Goal: Task Accomplishment & Management: Manage account settings

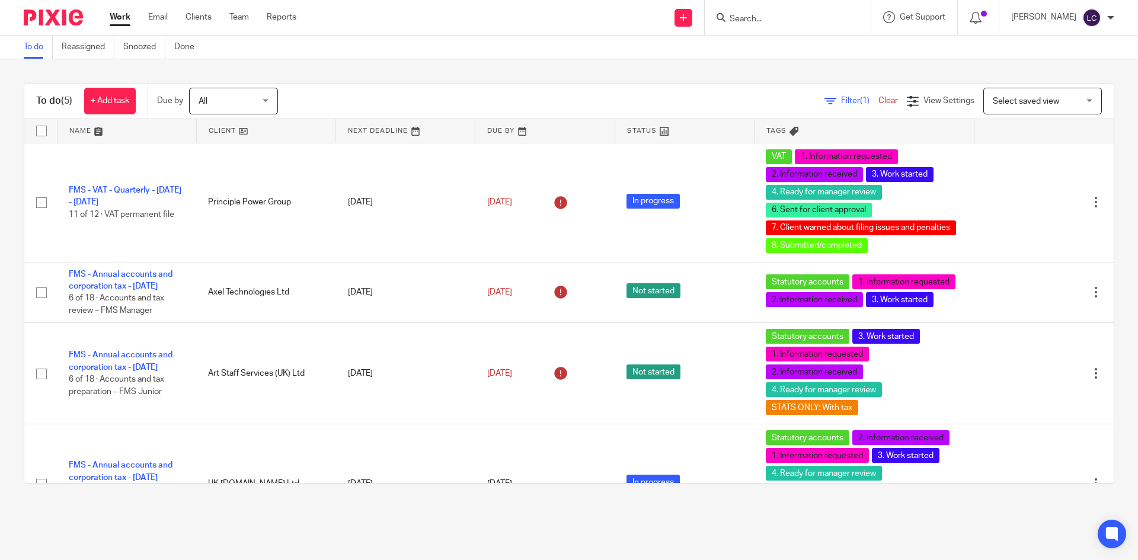
click at [740, 15] on input "Search" at bounding box center [781, 19] width 107 height 11
type input "x mon"
click at [768, 44] on link at bounding box center [799, 46] width 147 height 18
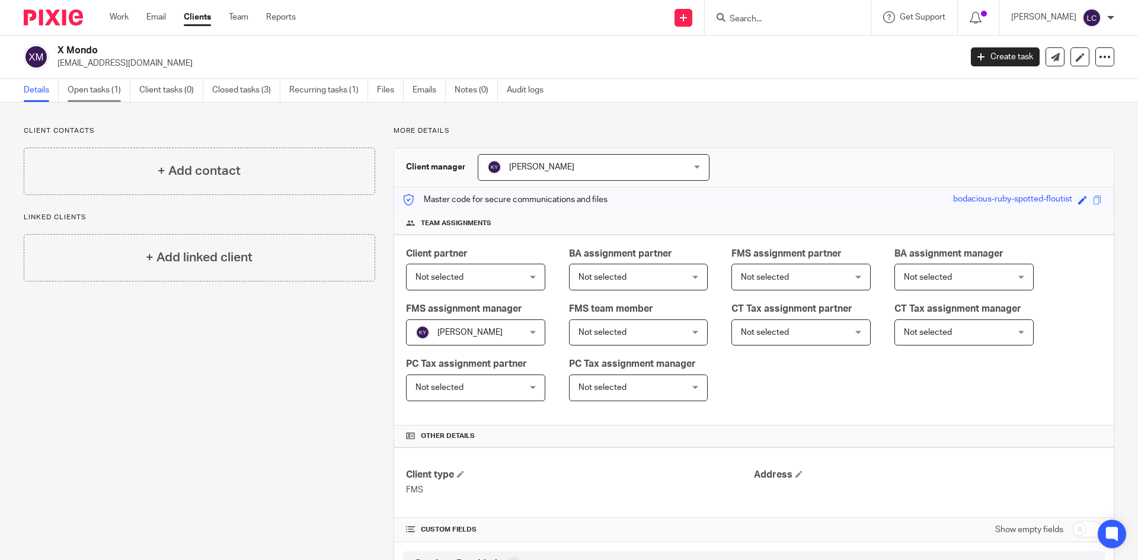
click at [94, 93] on link "Open tasks (1)" at bounding box center [99, 90] width 63 height 23
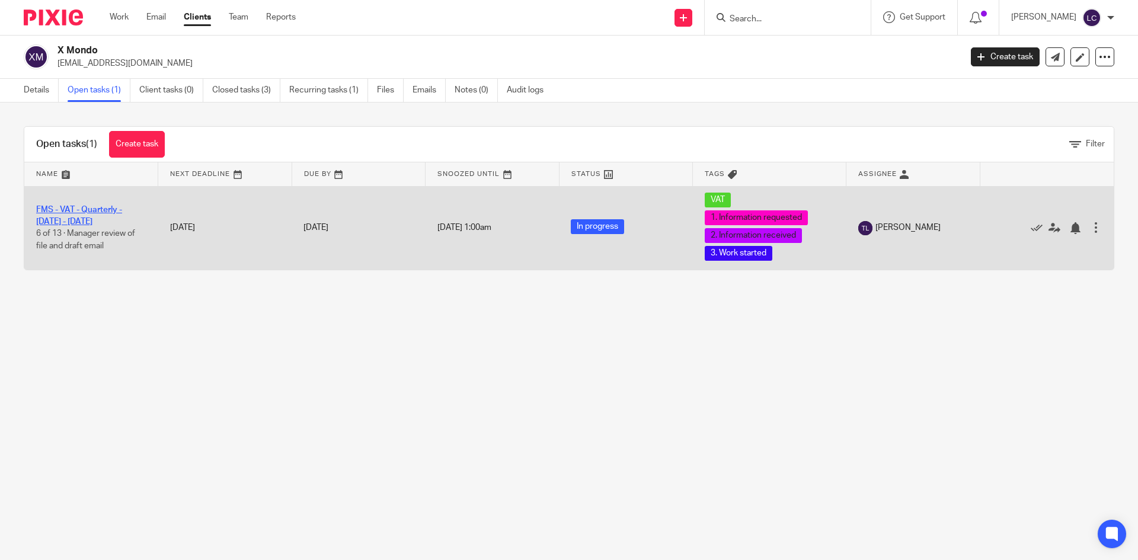
click at [57, 211] on link "FMS - VAT - Quarterly - [DATE] - [DATE]" at bounding box center [79, 216] width 86 height 20
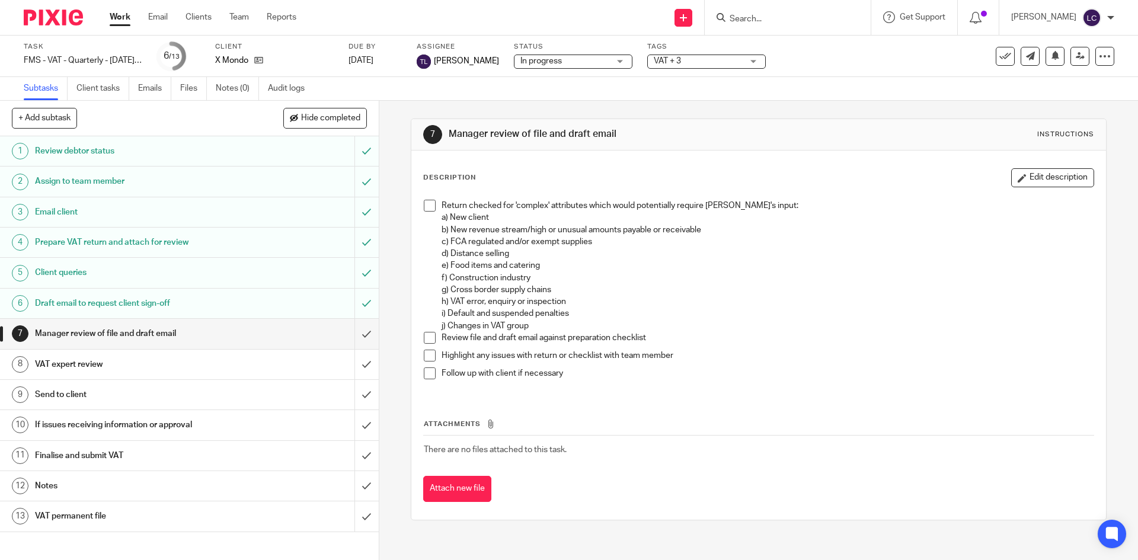
click at [80, 300] on h1 "Draft email to request client sign-off" at bounding box center [137, 304] width 205 height 18
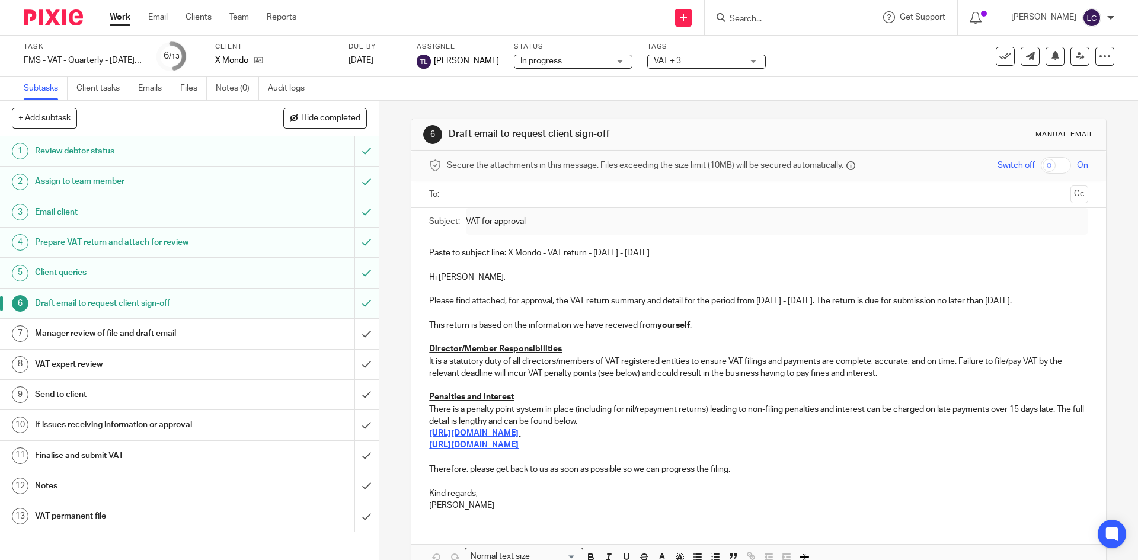
click at [879, 370] on p "It is a statutory duty of all directors/members of VAT registered entities to e…" at bounding box center [758, 368] width 658 height 24
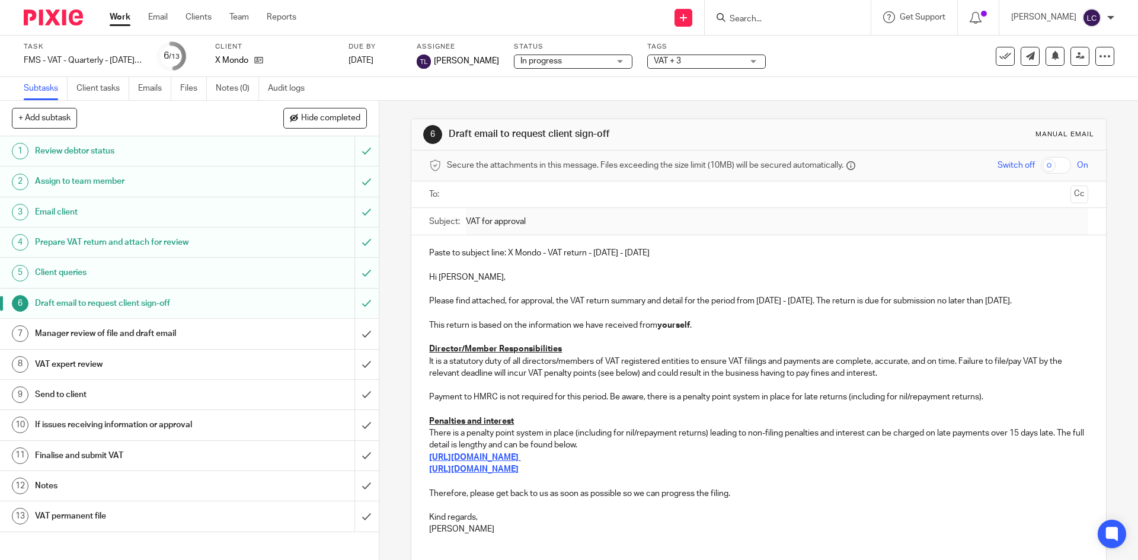
scroll to position [91, 0]
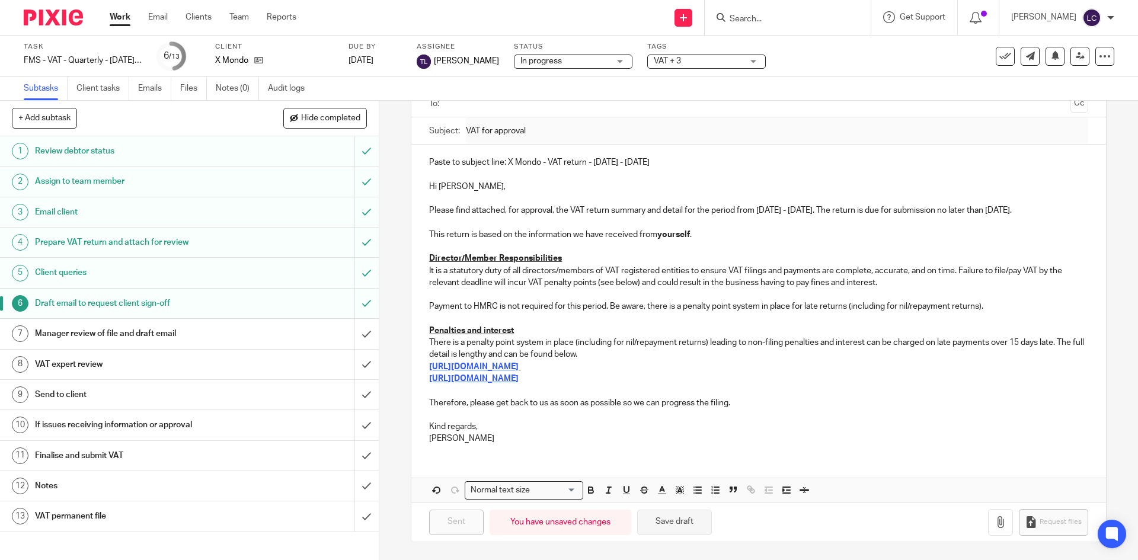
click at [654, 518] on button "Save draft" at bounding box center [674, 522] width 75 height 25
drag, startPoint x: 658, startPoint y: 163, endPoint x: 423, endPoint y: 164, distance: 234.7
click at [423, 164] on div "Paste to subject line: X Mondo - VAT return - May - July, 2025 Hi Nicole, Pleas…" at bounding box center [758, 299] width 694 height 309
click at [502, 164] on p "Paste to subject line: X Mondo - VAT return - May - July, 2025" at bounding box center [758, 162] width 658 height 12
drag, startPoint x: 504, startPoint y: 161, endPoint x: 651, endPoint y: 164, distance: 147.0
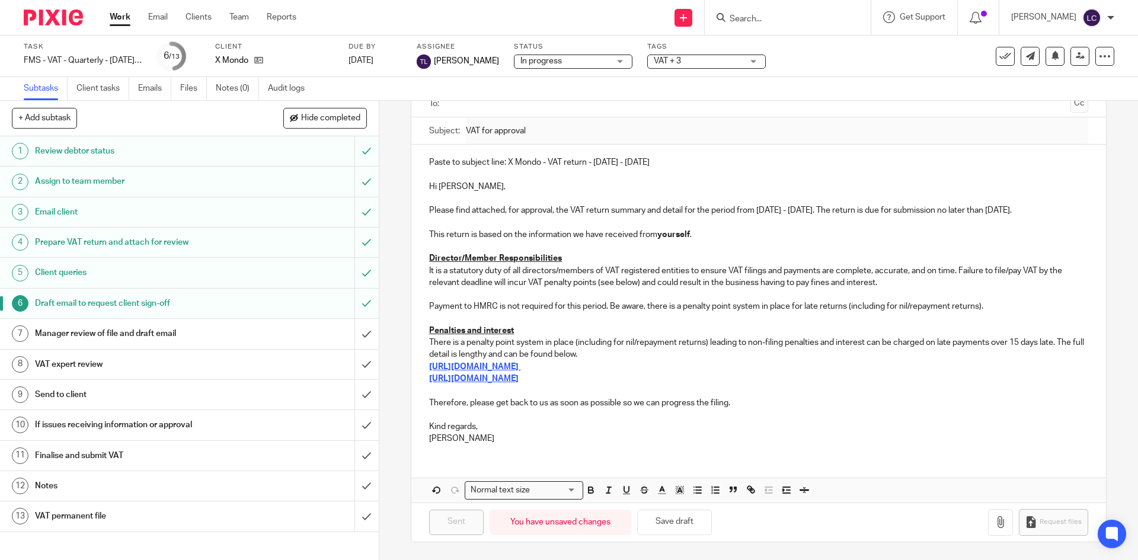
click at [651, 164] on p "Paste to subject line: X Mondo - VAT return - May - July, 2025" at bounding box center [758, 162] width 658 height 12
copy p "X Mondo - VAT return - May - July, 2025"
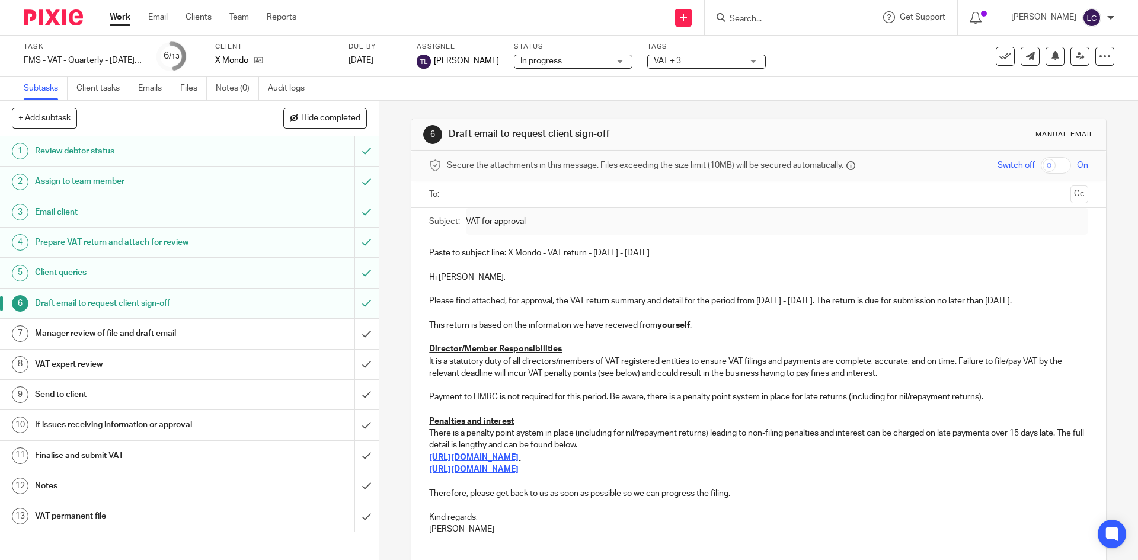
drag, startPoint x: 587, startPoint y: 235, endPoint x: 411, endPoint y: 246, distance: 176.4
click at [411, 246] on div "Paste to subject line: X Mondo - VAT return - May - July, 2025 Hi Nicole, Pleas…" at bounding box center [758, 389] width 694 height 309
click at [422, 279] on div "Hi Nicole, Please find attached, for approval, the VAT return summary and detai…" at bounding box center [758, 389] width 694 height 309
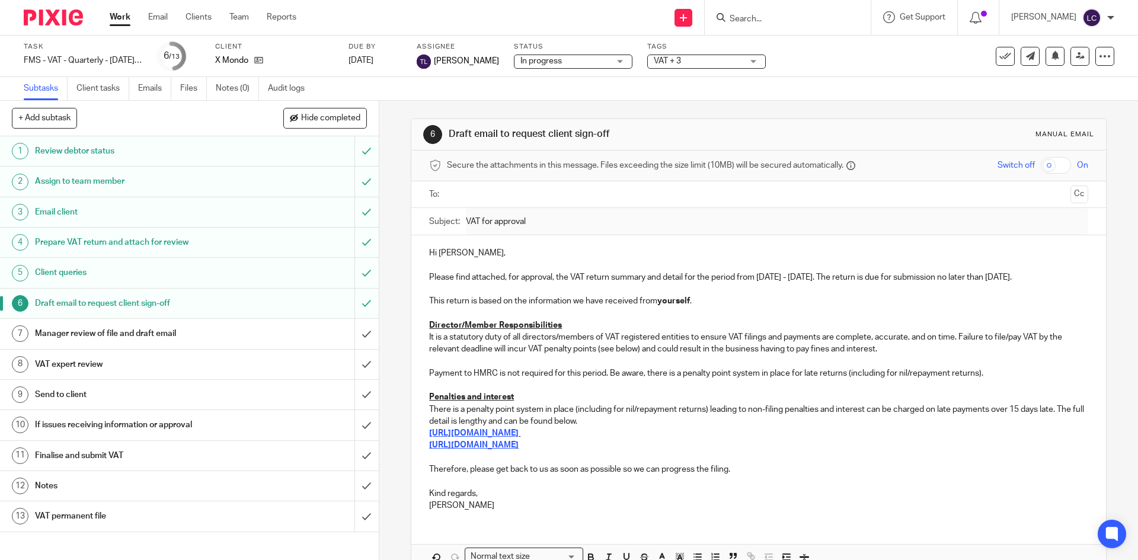
scroll to position [66, 0]
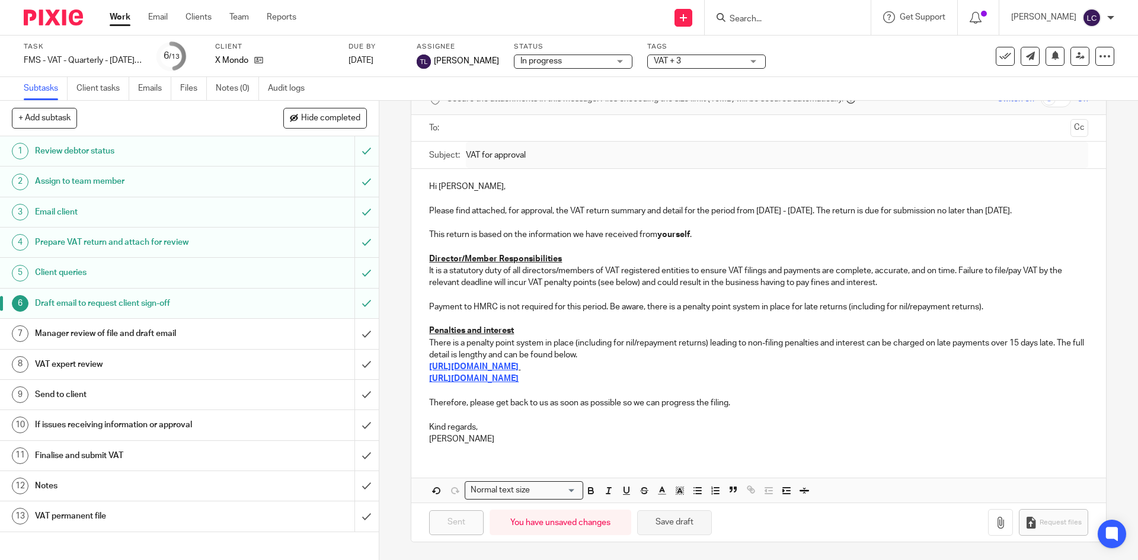
click at [667, 522] on button "Save draft" at bounding box center [674, 522] width 75 height 25
click at [142, 211] on h1 "Email client" at bounding box center [137, 212] width 205 height 18
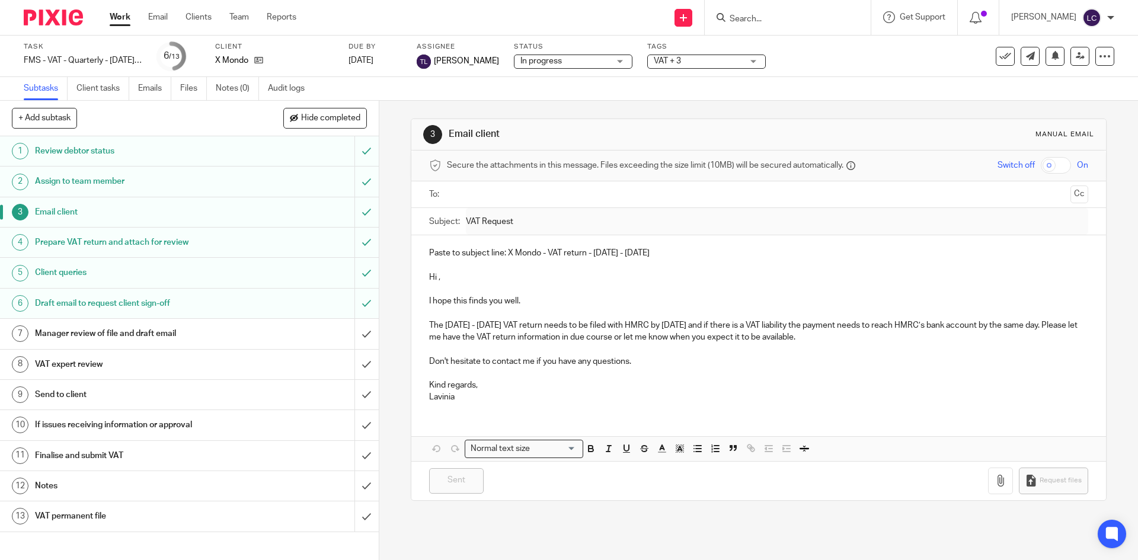
click at [148, 234] on h1 "Prepare VAT return and attach for review" at bounding box center [137, 242] width 205 height 18
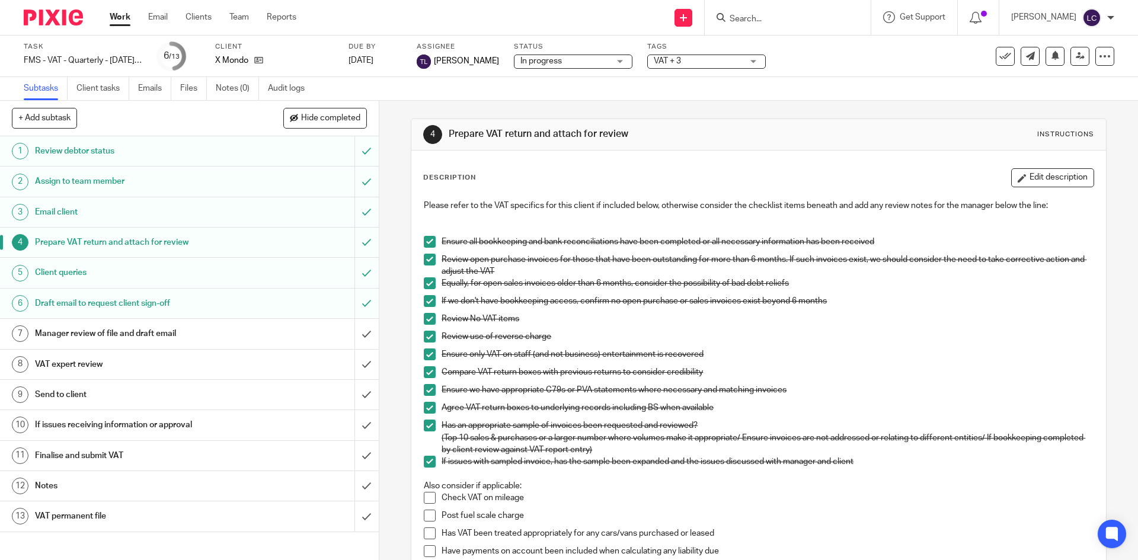
scroll to position [119, 0]
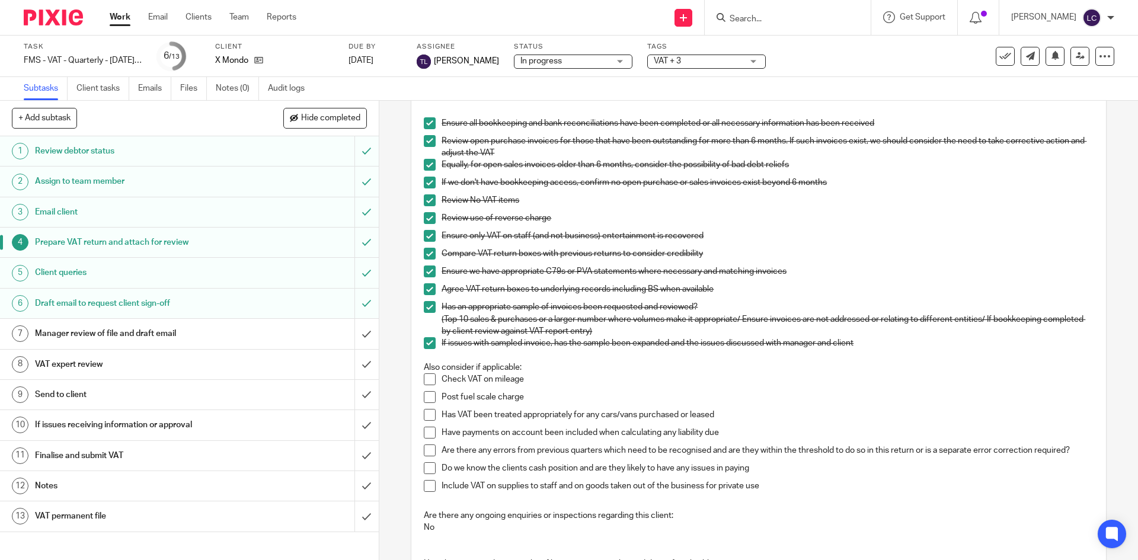
click at [428, 373] on span at bounding box center [430, 379] width 12 height 12
click at [428, 393] on span at bounding box center [430, 397] width 12 height 12
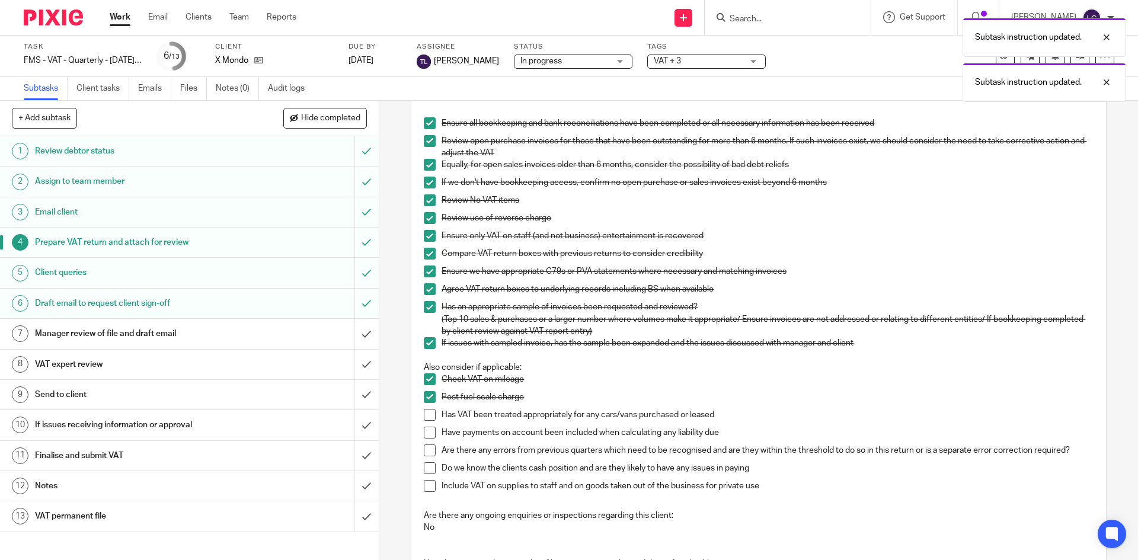
click at [427, 411] on span at bounding box center [430, 415] width 12 height 12
click at [427, 428] on span at bounding box center [430, 433] width 12 height 12
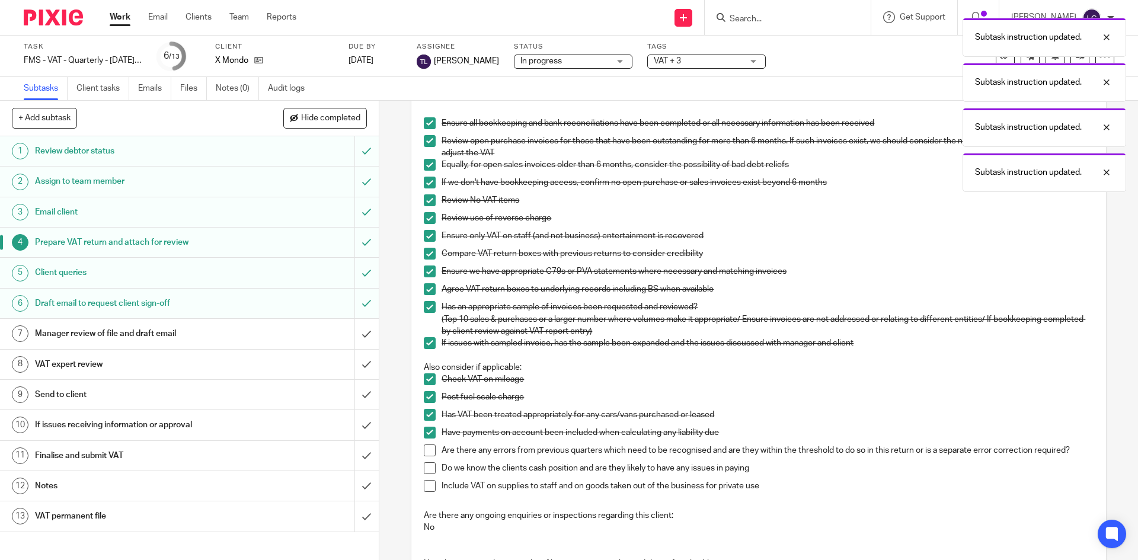
click at [425, 440] on li "Have payments on account been included when calculating any liability due" at bounding box center [758, 436] width 669 height 18
click at [424, 450] on span at bounding box center [430, 450] width 12 height 12
click at [425, 473] on span at bounding box center [430, 468] width 12 height 12
click at [424, 485] on span at bounding box center [430, 486] width 12 height 12
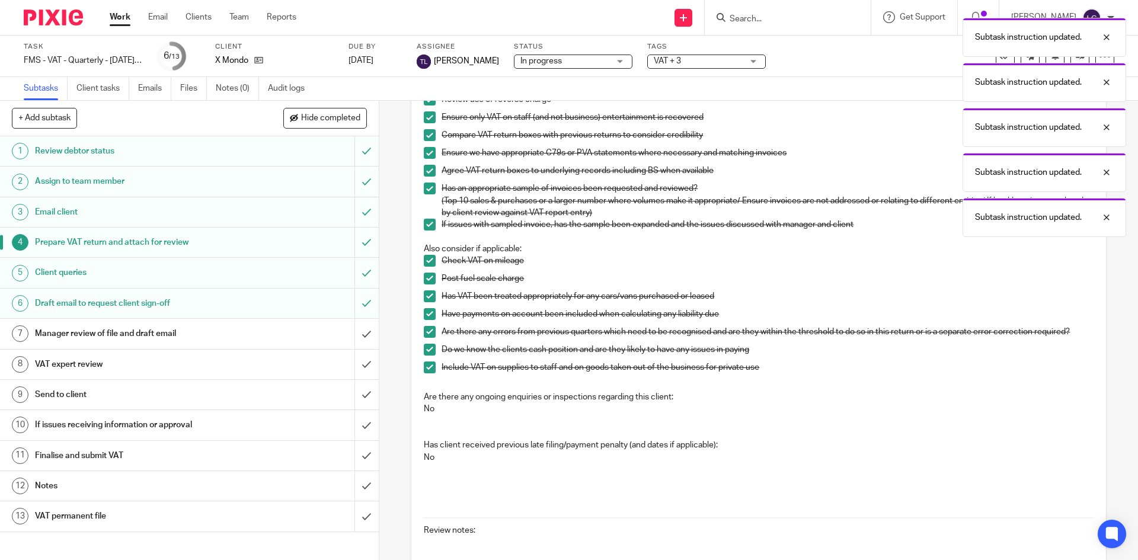
scroll to position [367, 0]
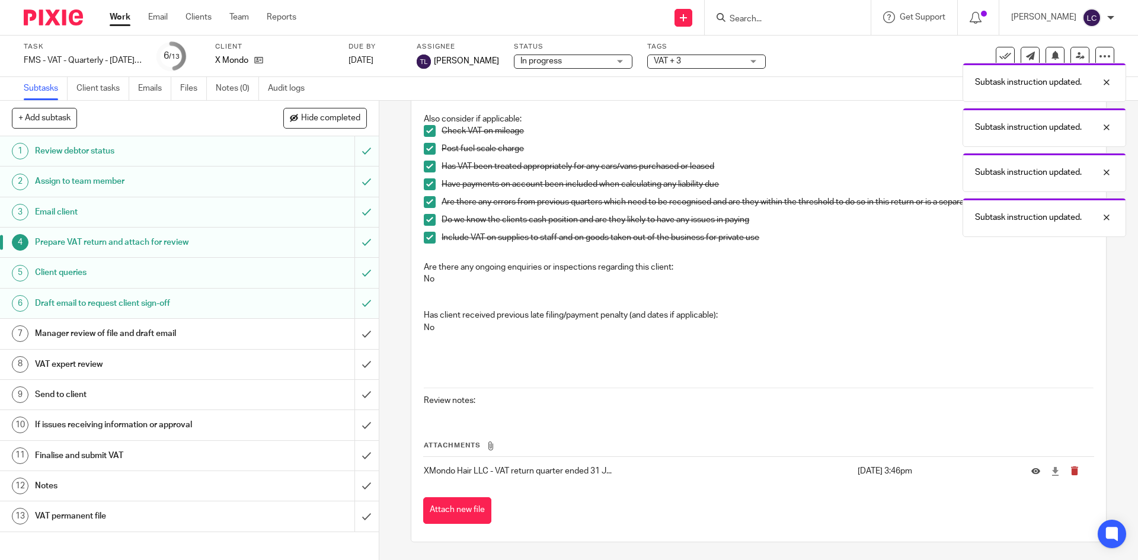
click at [1070, 473] on icon "submit" at bounding box center [1074, 470] width 9 height 9
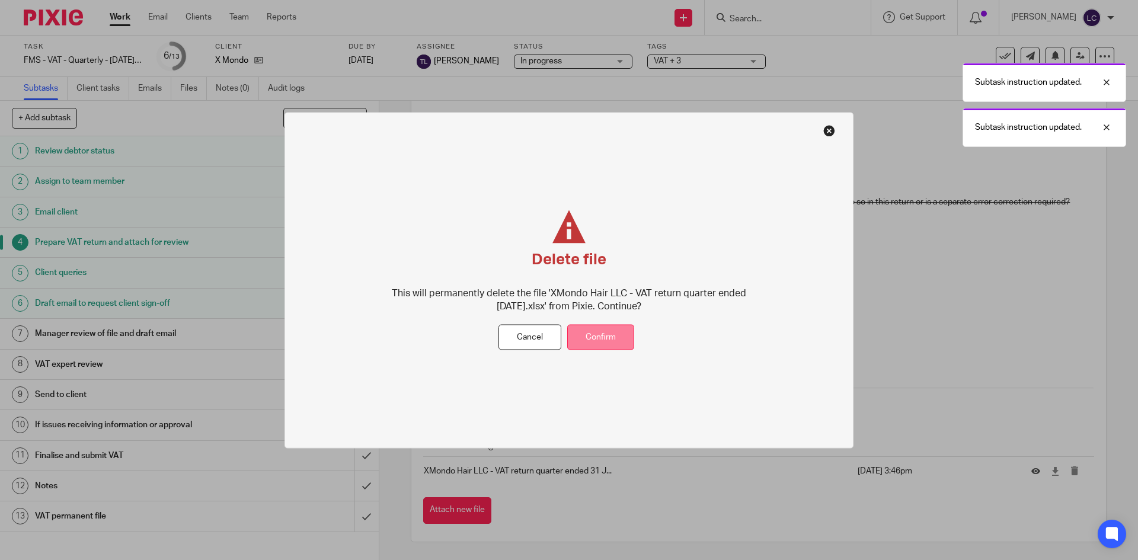
click at [590, 342] on button "Confirm" at bounding box center [600, 337] width 67 height 25
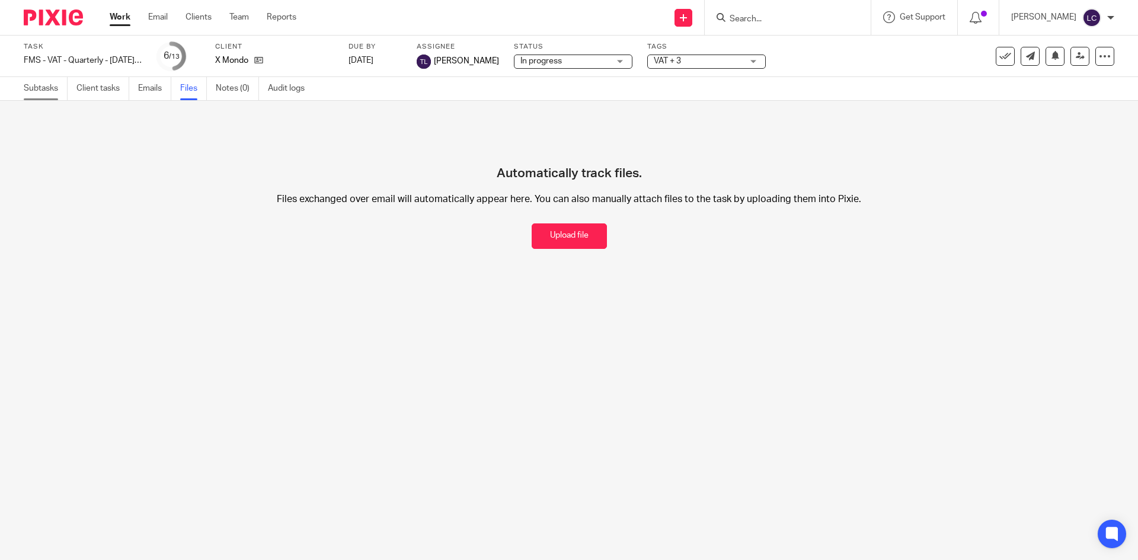
click at [33, 87] on link "Subtasks" at bounding box center [46, 88] width 44 height 23
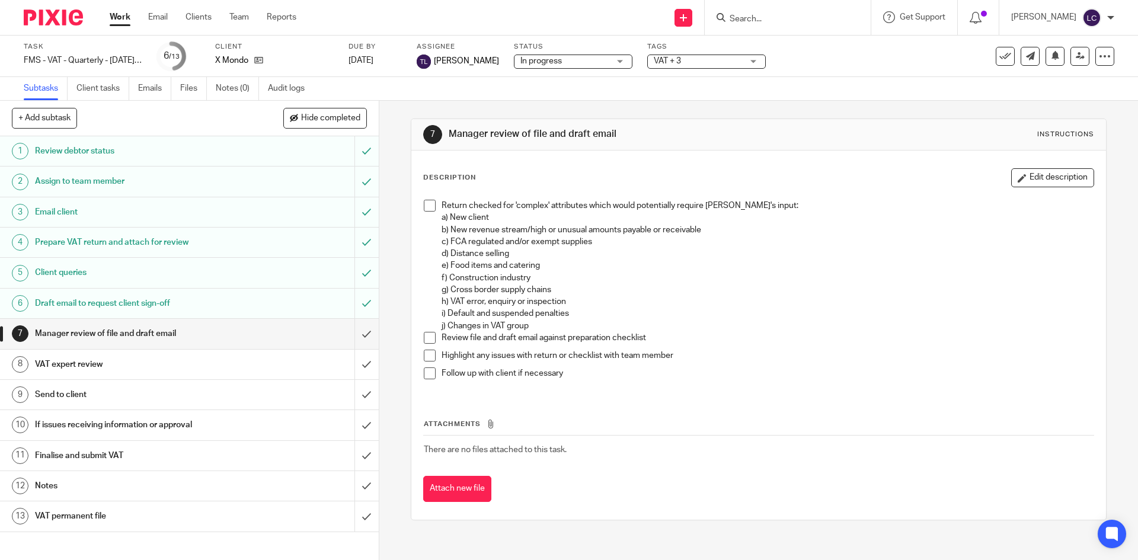
click at [87, 236] on h1 "Prepare VAT return and attach for review" at bounding box center [137, 242] width 205 height 18
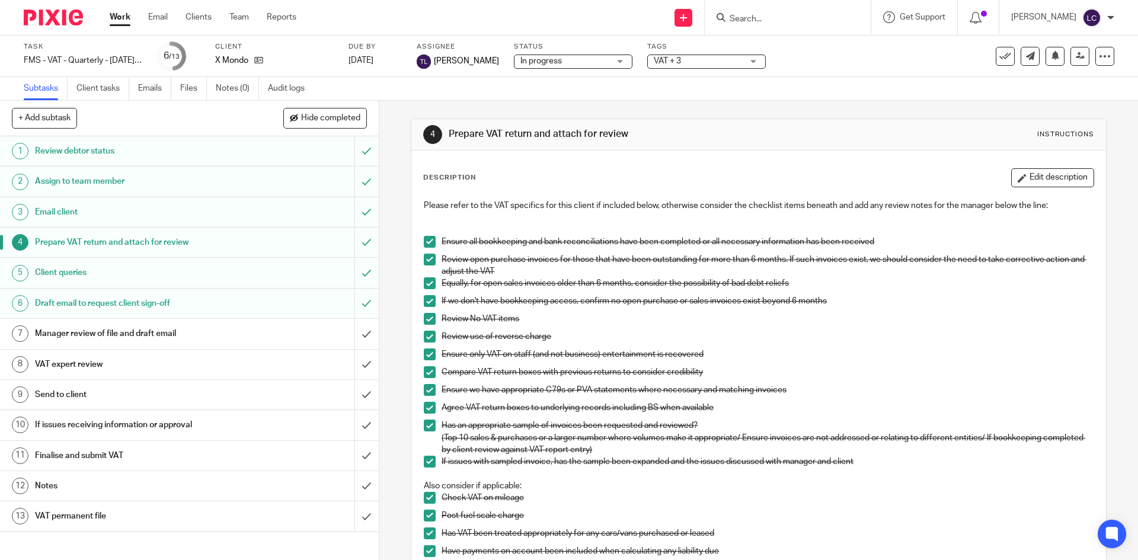
scroll to position [356, 0]
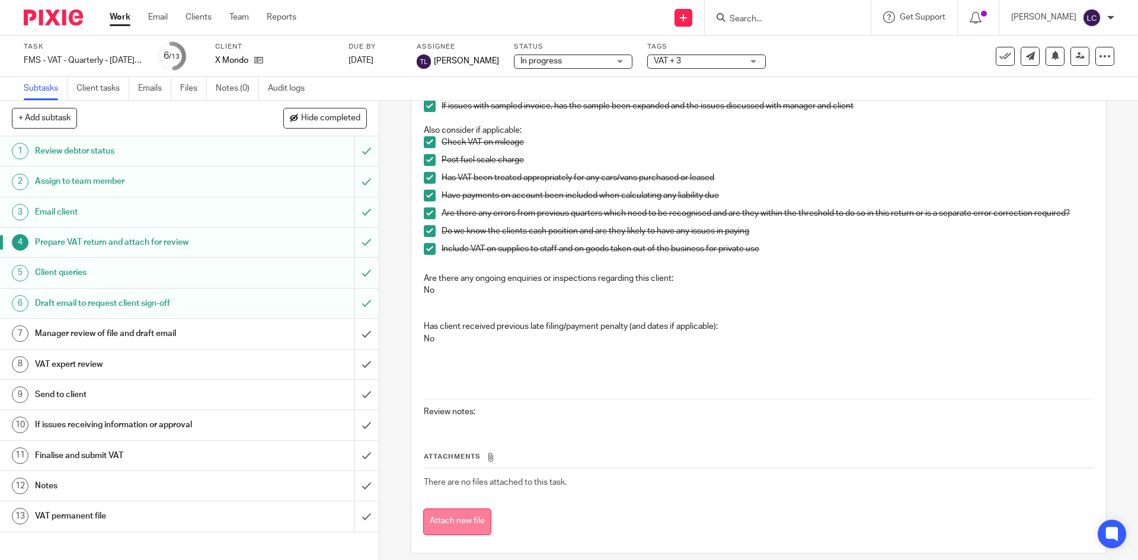
click at [452, 515] on button "Attach new file" at bounding box center [457, 521] width 68 height 27
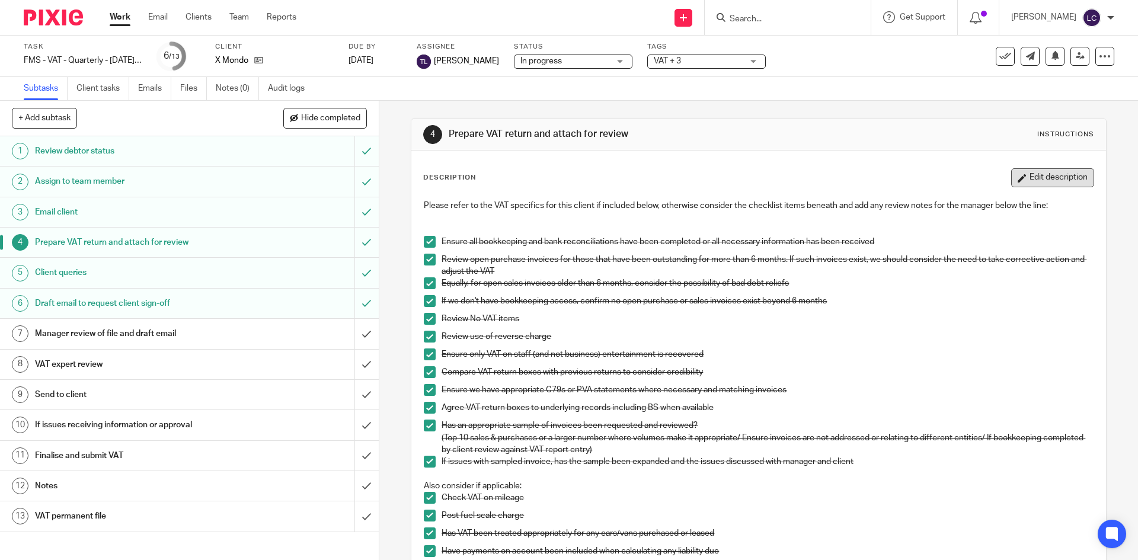
click at [1044, 171] on button "Edit description" at bounding box center [1052, 177] width 83 height 19
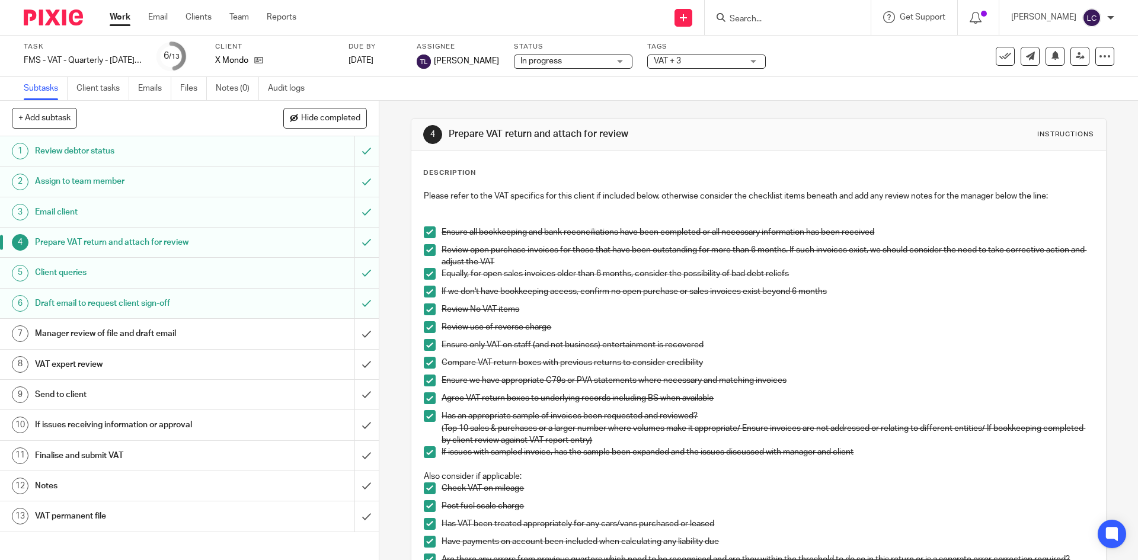
scroll to position [178, 0]
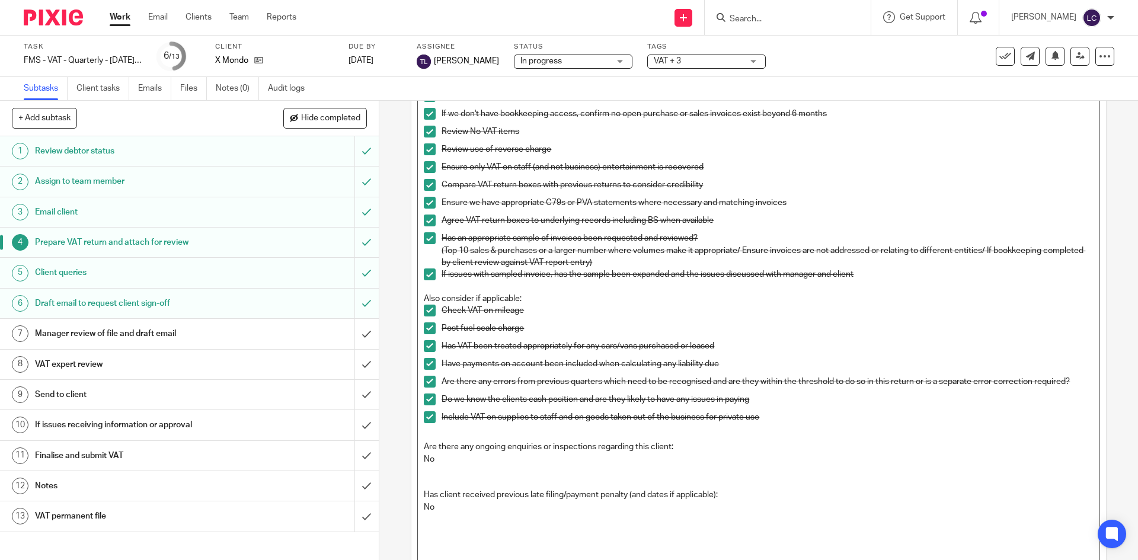
click at [438, 472] on p at bounding box center [758, 471] width 669 height 12
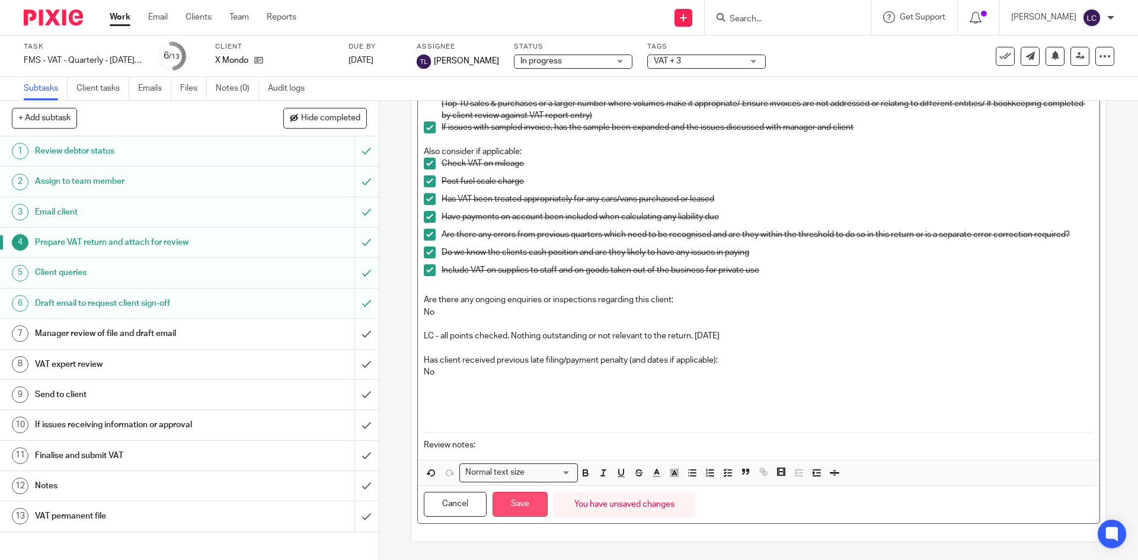
click at [519, 494] on button "Save" at bounding box center [519, 504] width 55 height 25
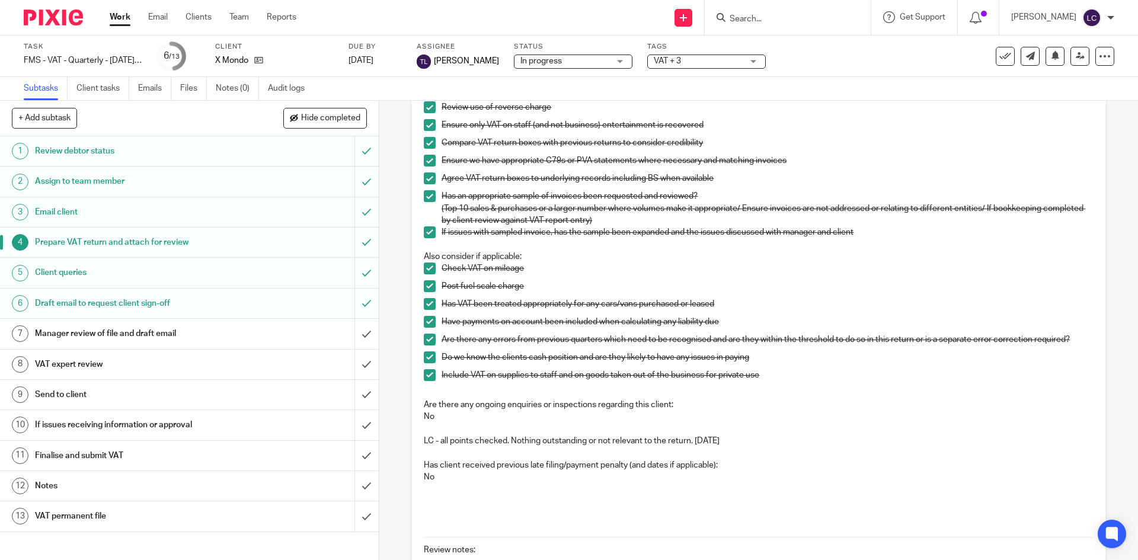
scroll to position [407, 0]
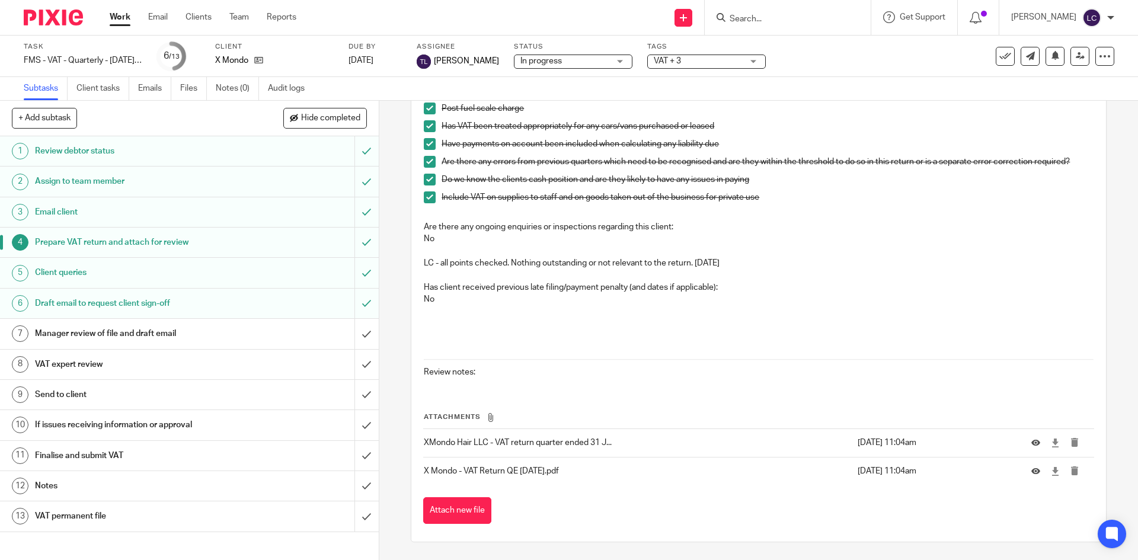
click at [212, 303] on h1 "Draft email to request client sign-off" at bounding box center [137, 304] width 205 height 18
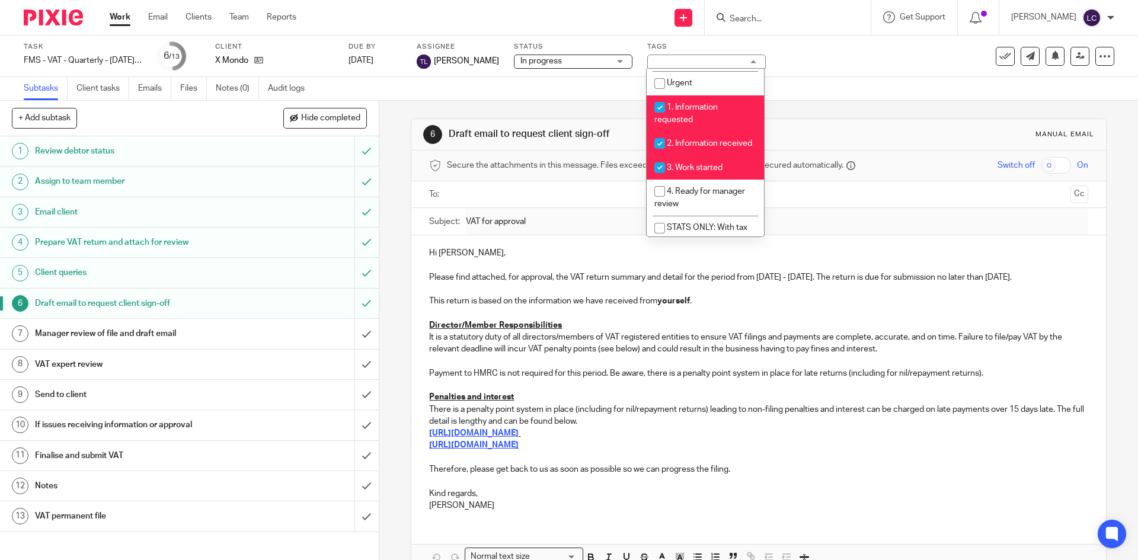
scroll to position [237, 0]
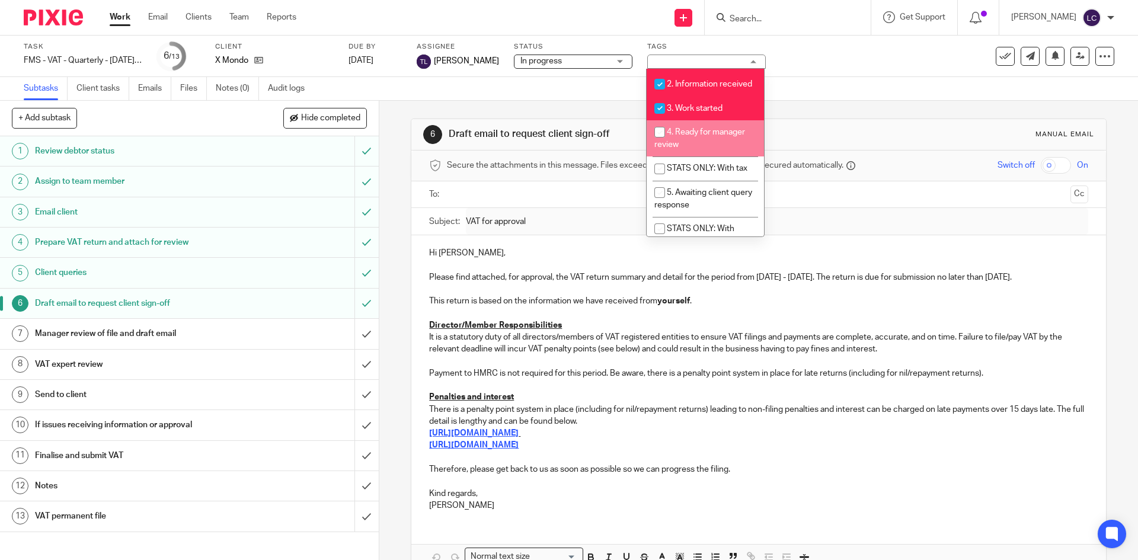
click at [660, 143] on input "checkbox" at bounding box center [659, 132] width 23 height 23
checkbox input "true"
click at [55, 22] on img at bounding box center [53, 17] width 59 height 16
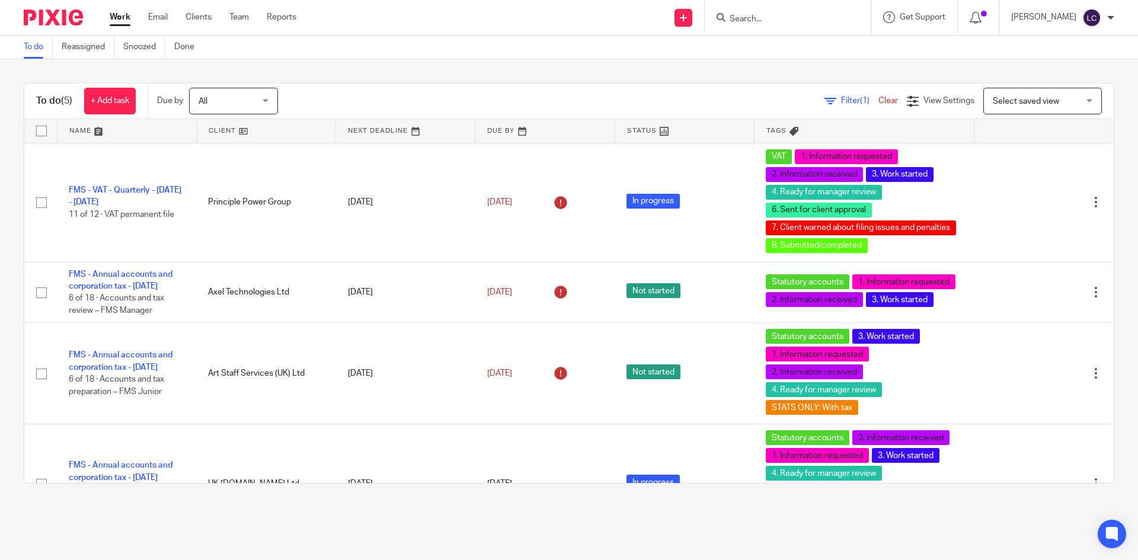
click at [764, 22] on input "Search" at bounding box center [781, 19] width 107 height 11
type input "u"
type input "x mo"
click at [790, 40] on link at bounding box center [799, 46] width 147 height 18
click at [788, 47] on link at bounding box center [799, 46] width 147 height 18
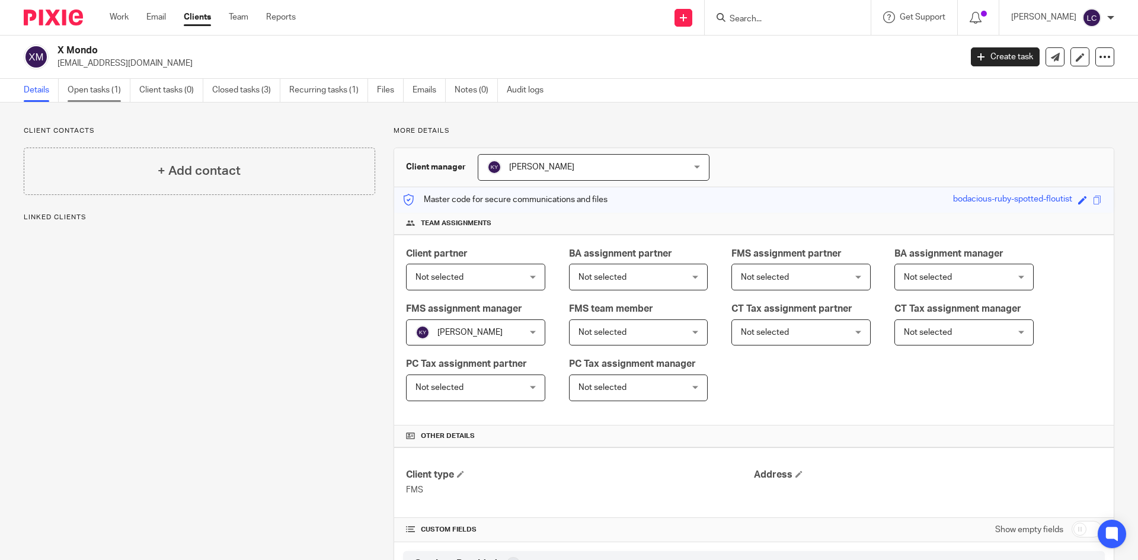
click at [97, 87] on link "Open tasks (1)" at bounding box center [99, 90] width 63 height 23
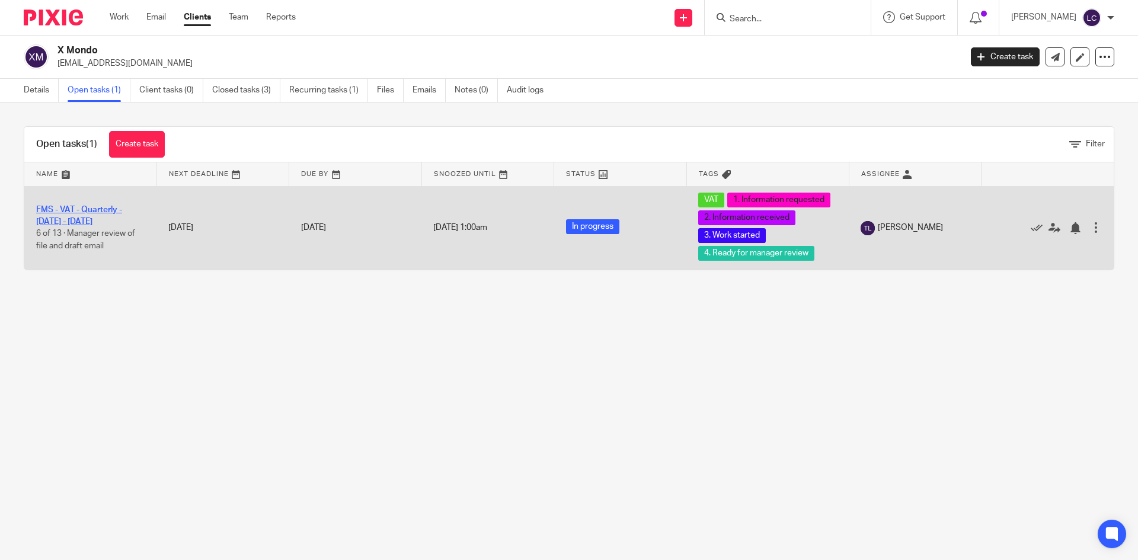
click at [88, 210] on link "FMS - VAT - Quarterly - [DATE] - [DATE]" at bounding box center [79, 216] width 86 height 20
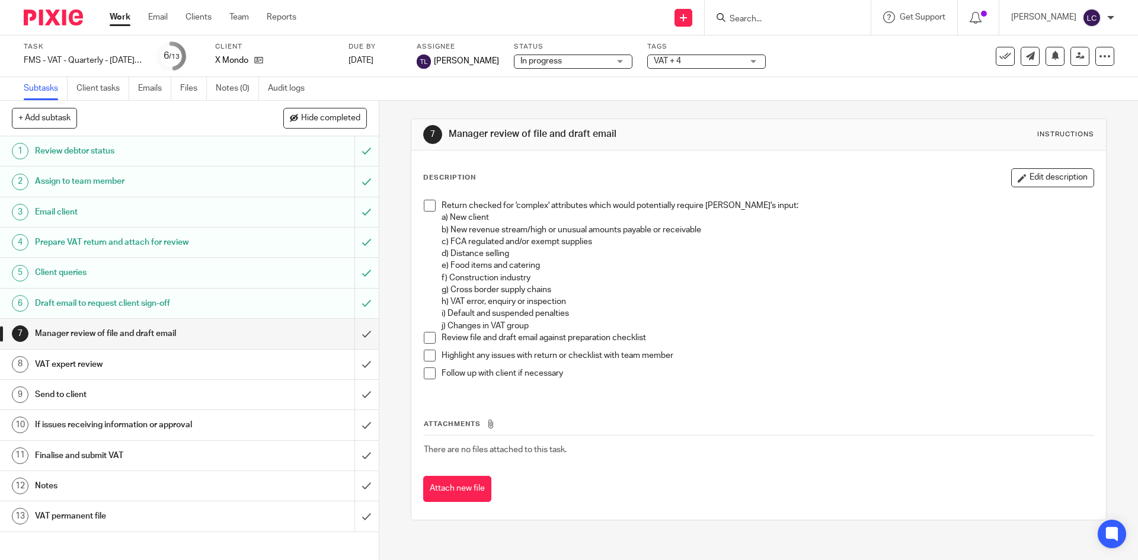
click at [92, 208] on h1 "Email client" at bounding box center [137, 212] width 205 height 18
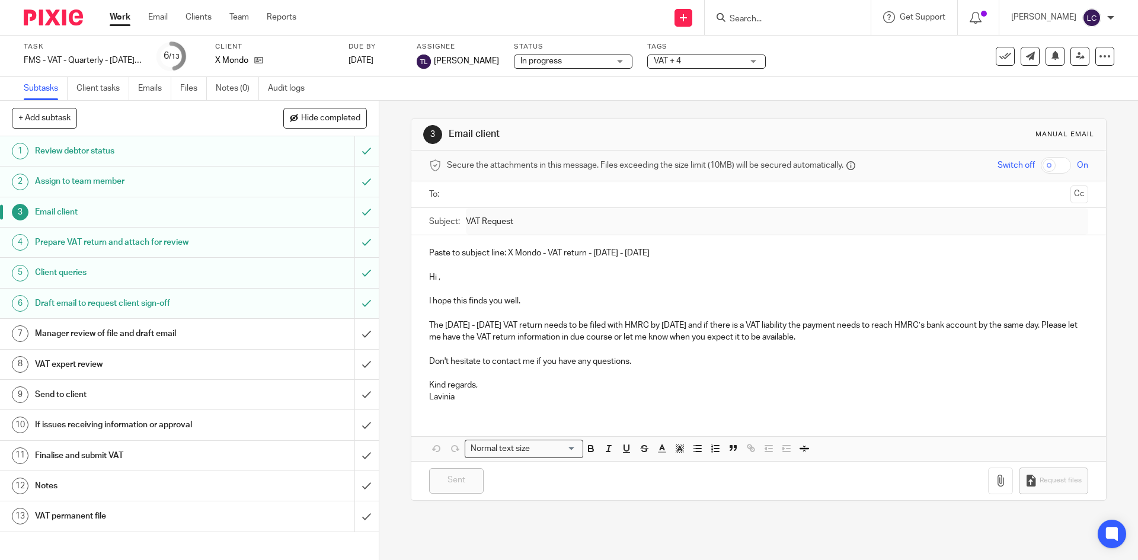
click at [206, 303] on h1 "Draft email to request client sign-off" at bounding box center [137, 304] width 205 height 18
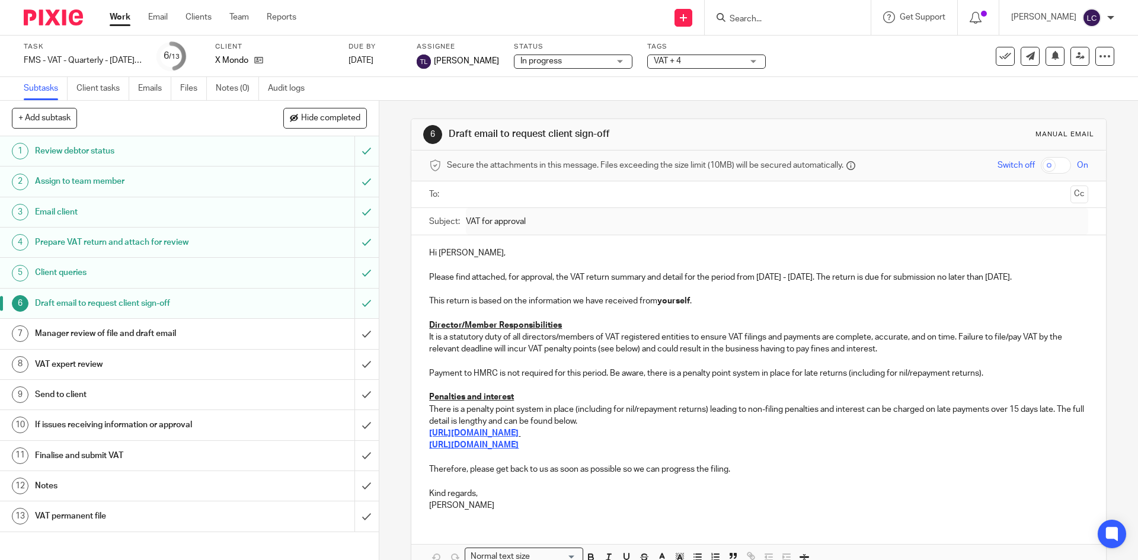
click at [475, 378] on p "Payment to HMRC is not required for this period. Be aware, there is a penalty p…" at bounding box center [758, 373] width 658 height 12
drag, startPoint x: 1000, startPoint y: 372, endPoint x: 417, endPoint y: 377, distance: 583.7
click at [417, 377] on div "Hi [PERSON_NAME], Please find attached, for approval, the VAT return summary an…" at bounding box center [758, 377] width 694 height 285
copy p "Payment to HMRC is not required for this period. Be aware, there is a penalty p…"
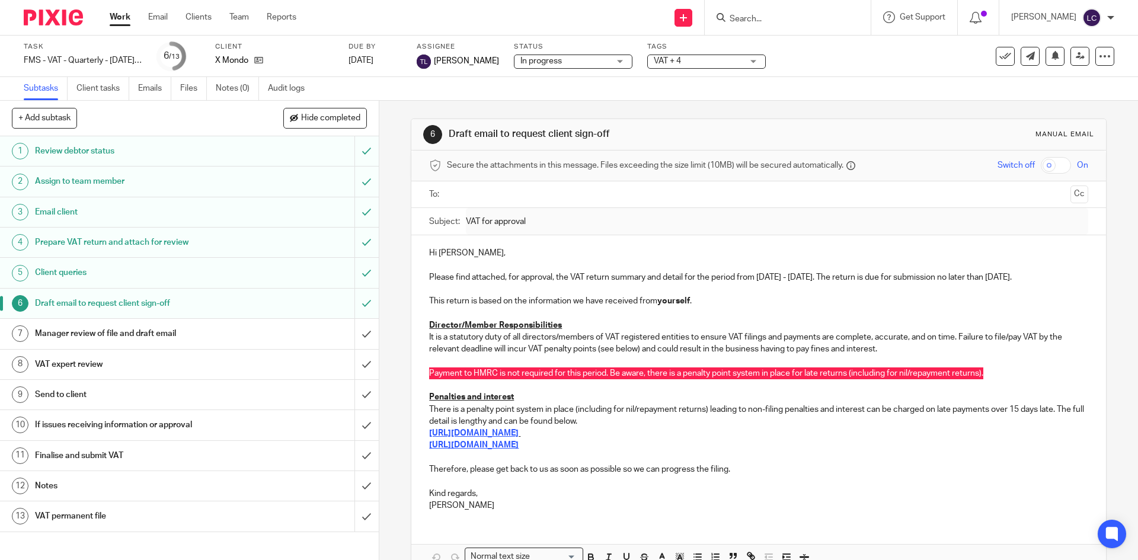
scroll to position [66, 0]
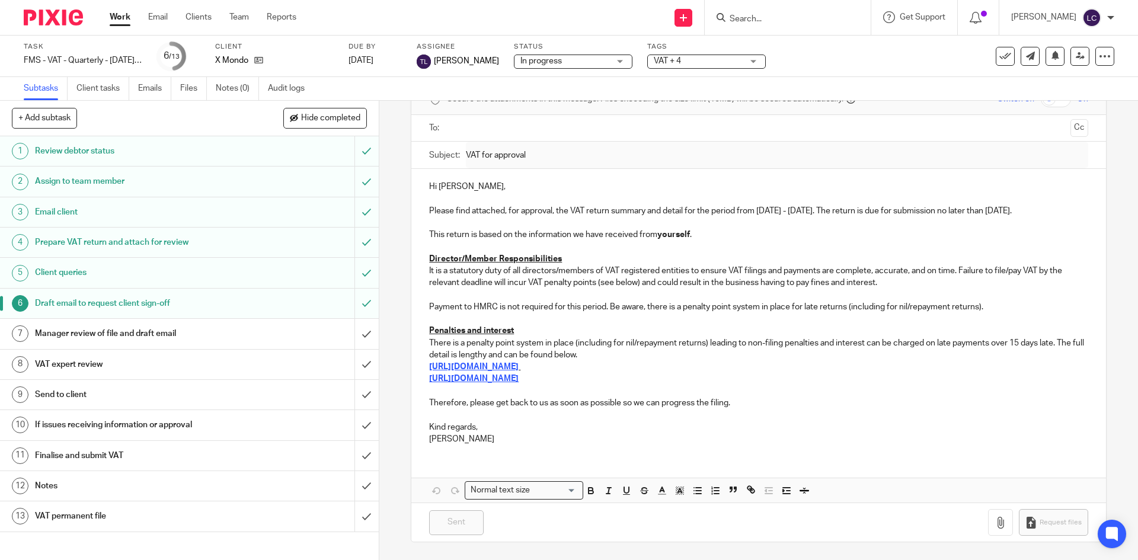
click at [583, 413] on p at bounding box center [758, 415] width 658 height 12
